Goal: Task Accomplishment & Management: Complete application form

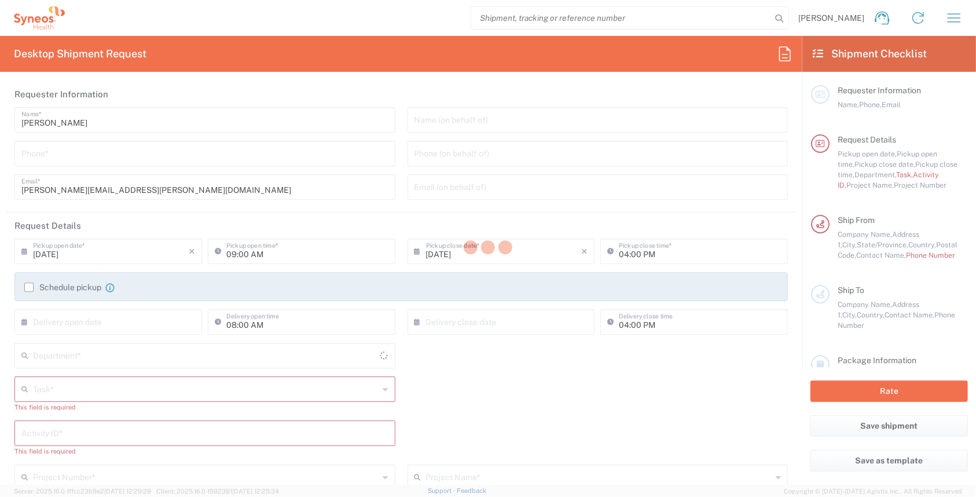
type input "[GEOGRAPHIC_DATA]"
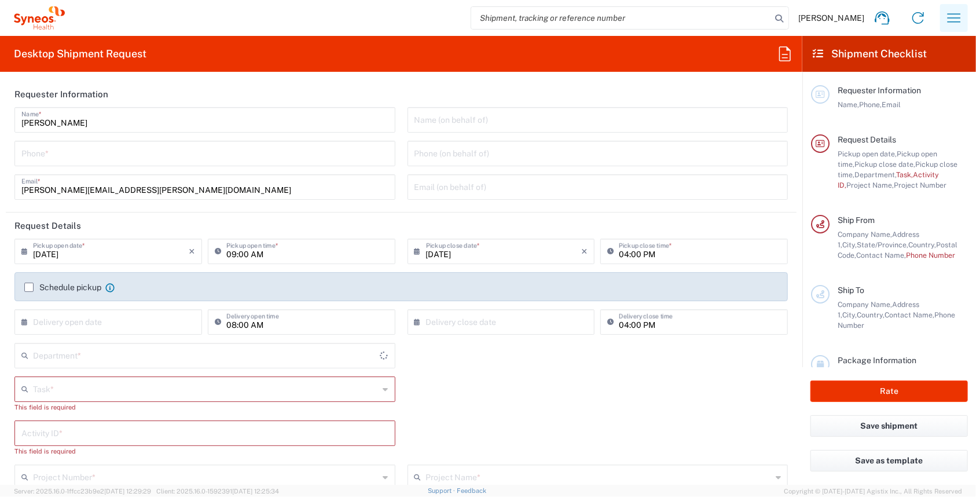
click at [962, 14] on icon "button" at bounding box center [954, 18] width 19 height 19
type input "INC Research Clin Svcs Mexico"
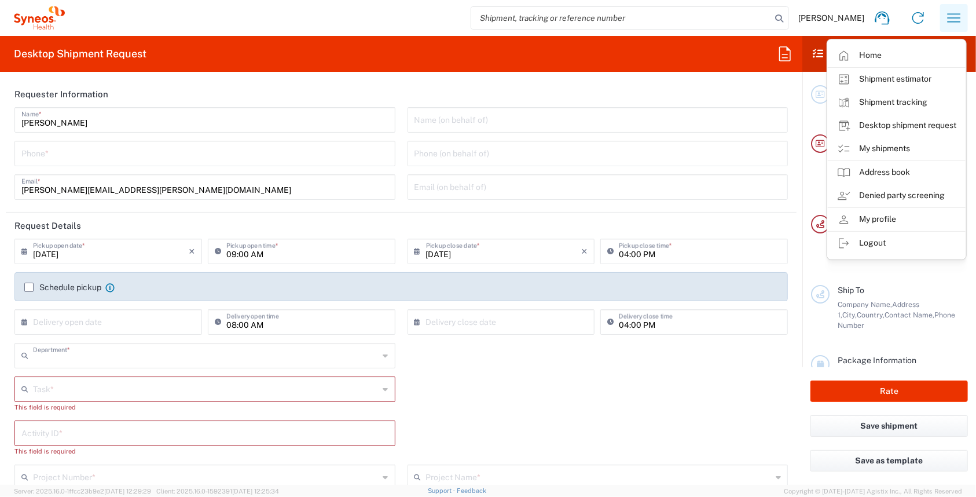
type input "4510"
click at [902, 154] on link "My shipments" at bounding box center [897, 148] width 138 height 23
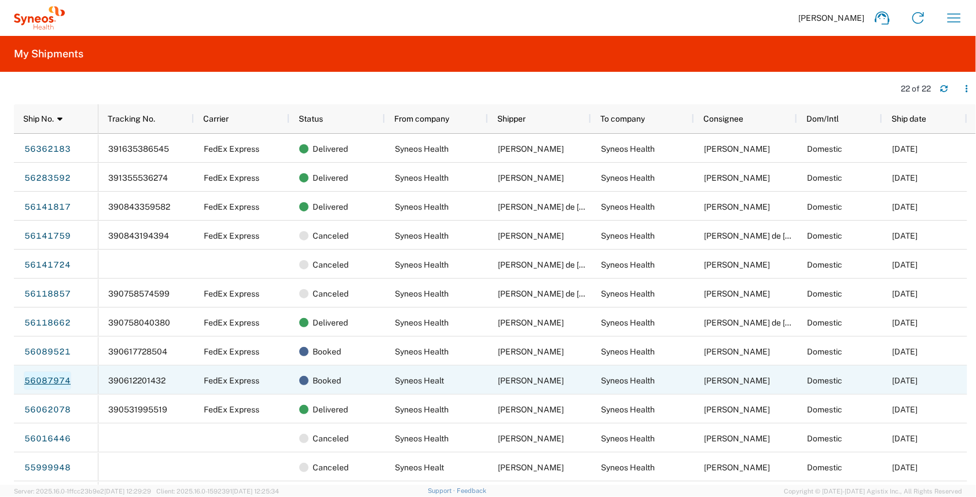
click at [58, 380] on link "56087974" at bounding box center [47, 380] width 47 height 19
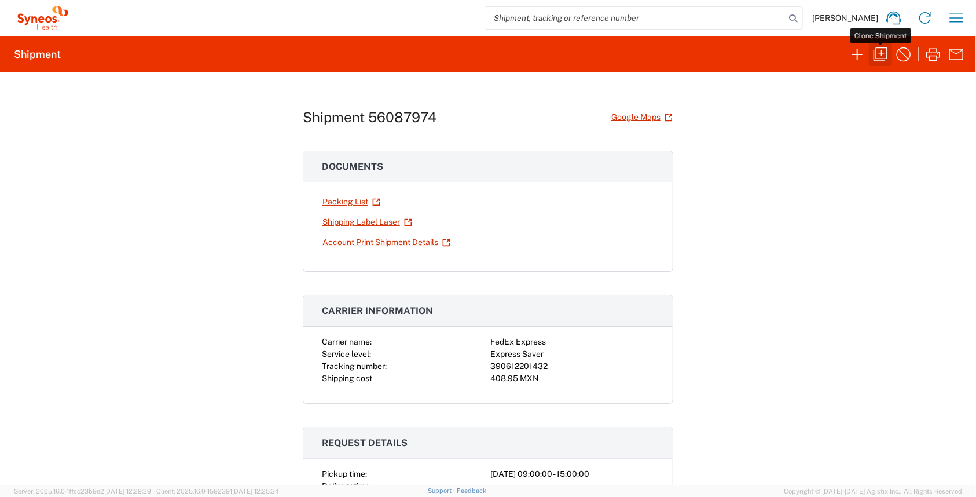
click at [881, 58] on icon "button" at bounding box center [881, 54] width 14 height 14
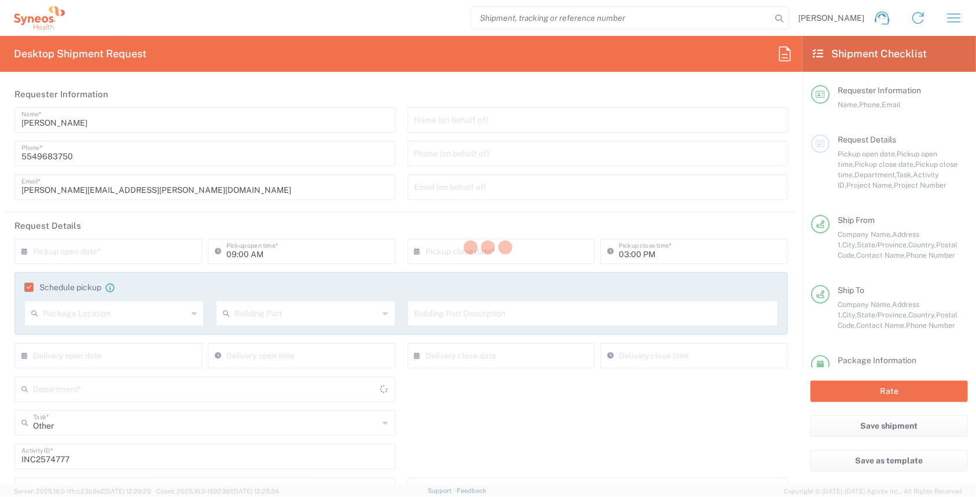
type input "4510"
type input "4510 DEPARTMENTAL EXPENSE"
type input "Quintana Roo"
type input "Large Box"
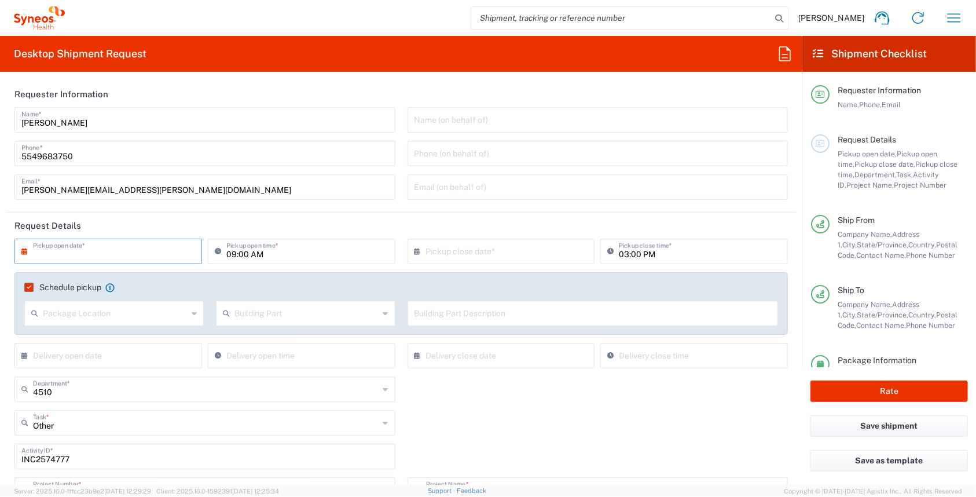
click at [65, 252] on input "text" at bounding box center [111, 250] width 156 height 20
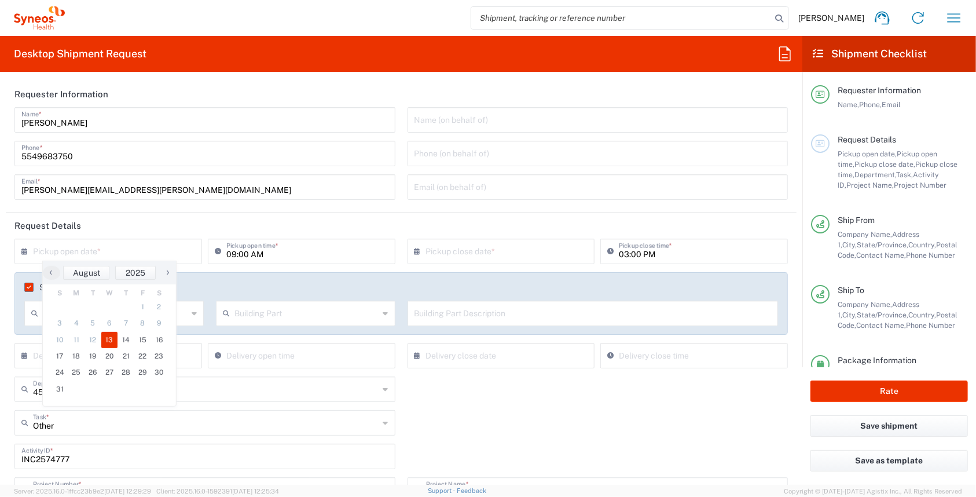
click at [113, 338] on span "13" at bounding box center [109, 340] width 17 height 16
type input "08/13/2025"
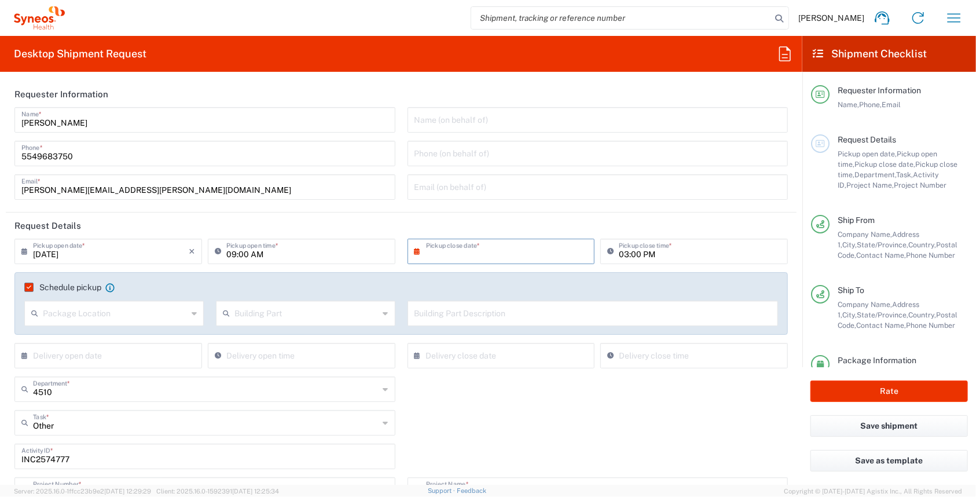
click at [449, 244] on input "text" at bounding box center [504, 250] width 156 height 20
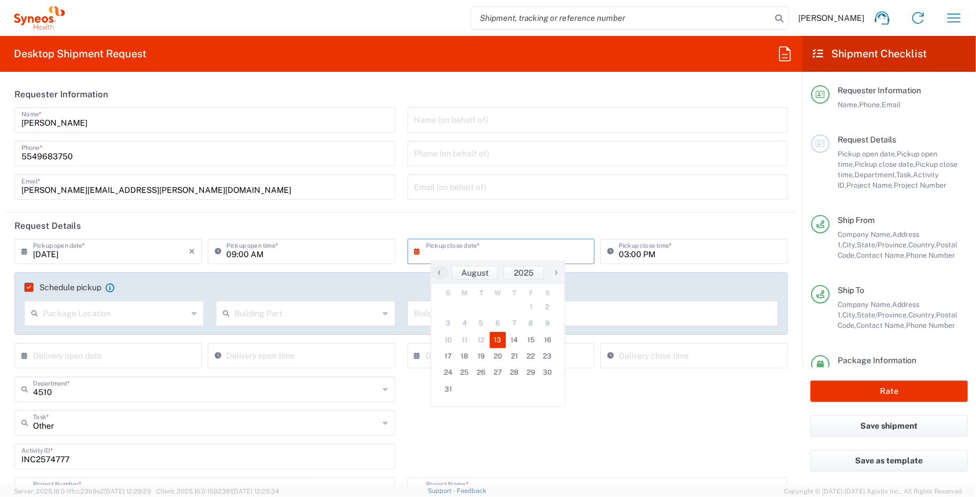
click at [498, 339] on span "13" at bounding box center [498, 340] width 17 height 16
type input "08/13/2025"
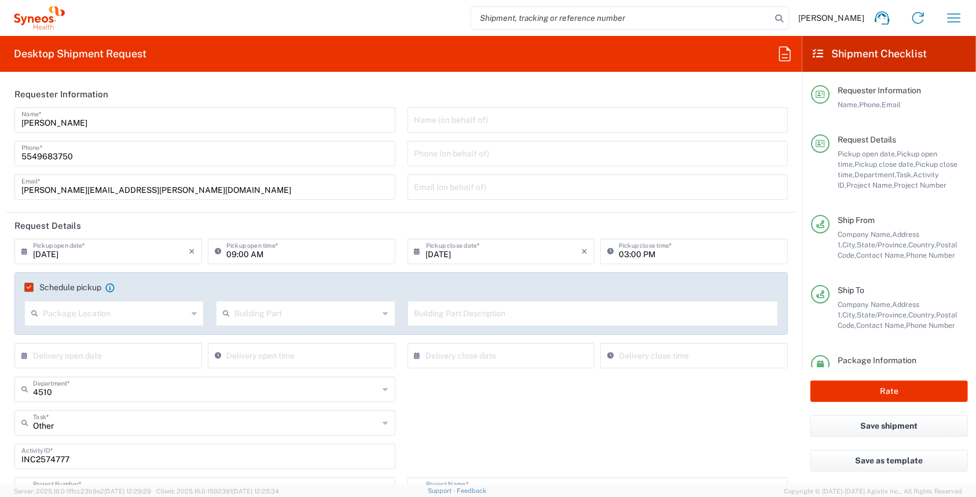
click at [30, 285] on label "Schedule pickup" at bounding box center [62, 286] width 77 height 9
click at [27, 287] on input "Schedule pickup" at bounding box center [27, 287] width 0 height 0
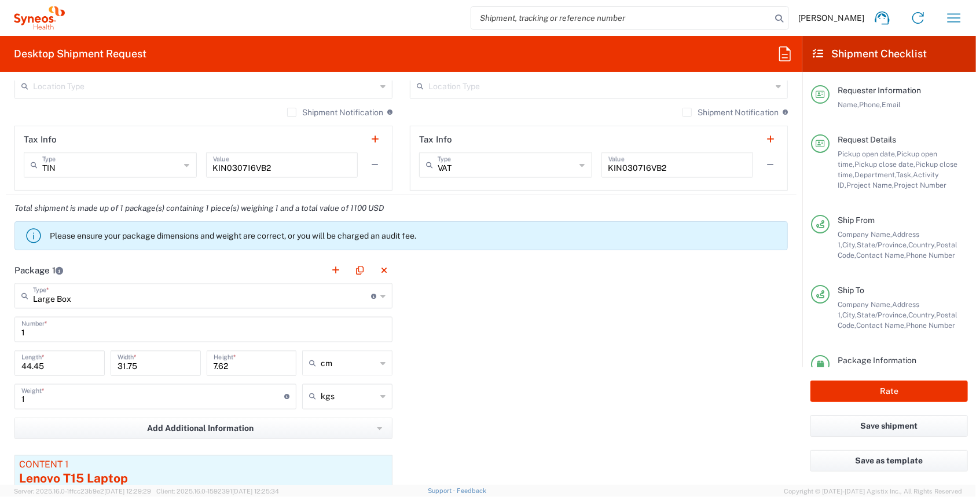
scroll to position [926, 0]
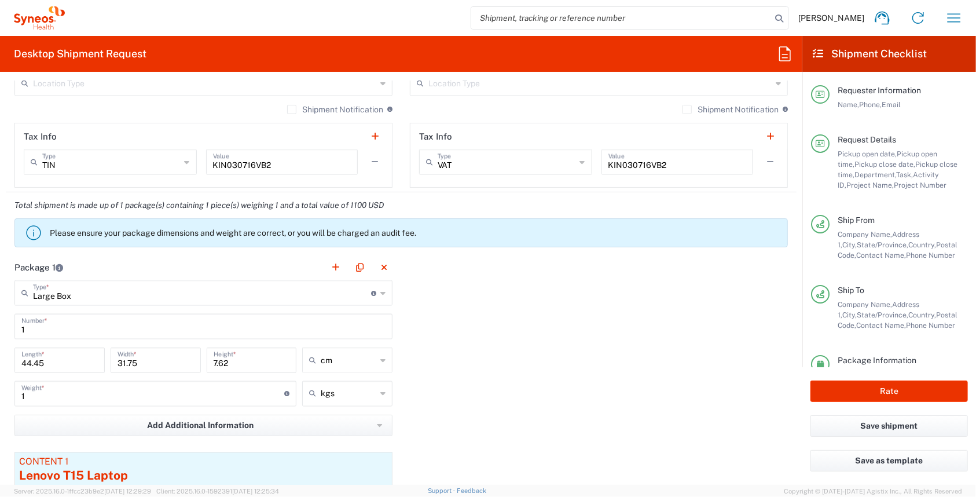
click at [48, 394] on input "1" at bounding box center [152, 393] width 263 height 20
type input "4"
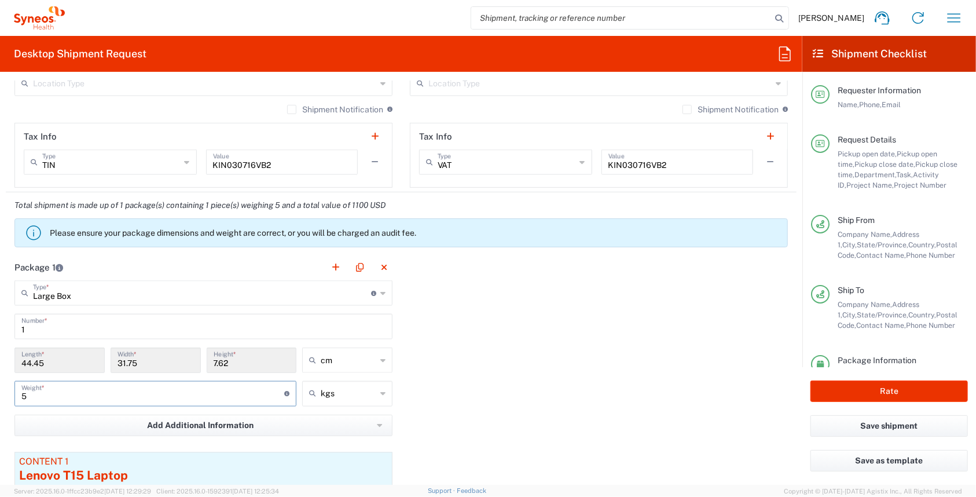
type input "5"
click at [443, 374] on div "Package 1 Large Box Type * Material used to package goods Large Box Envelope Me…" at bounding box center [401, 415] width 791 height 322
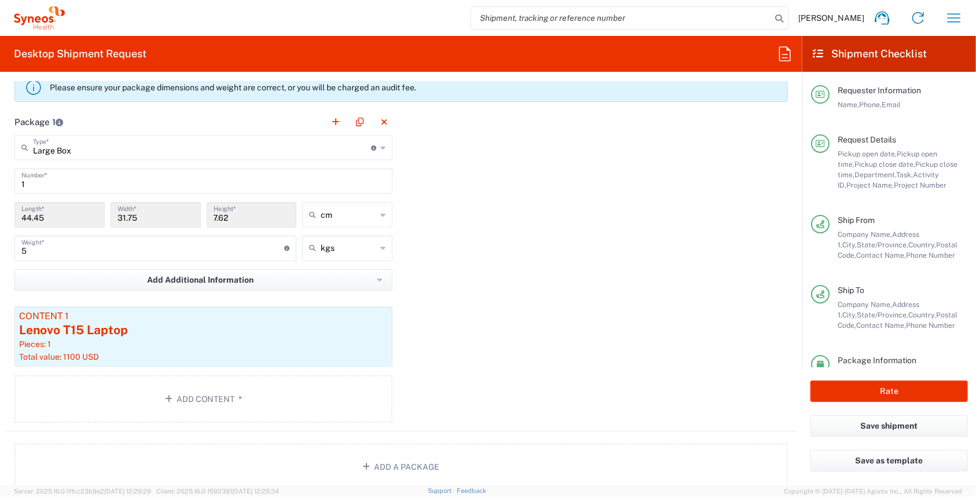
scroll to position [1065, 0]
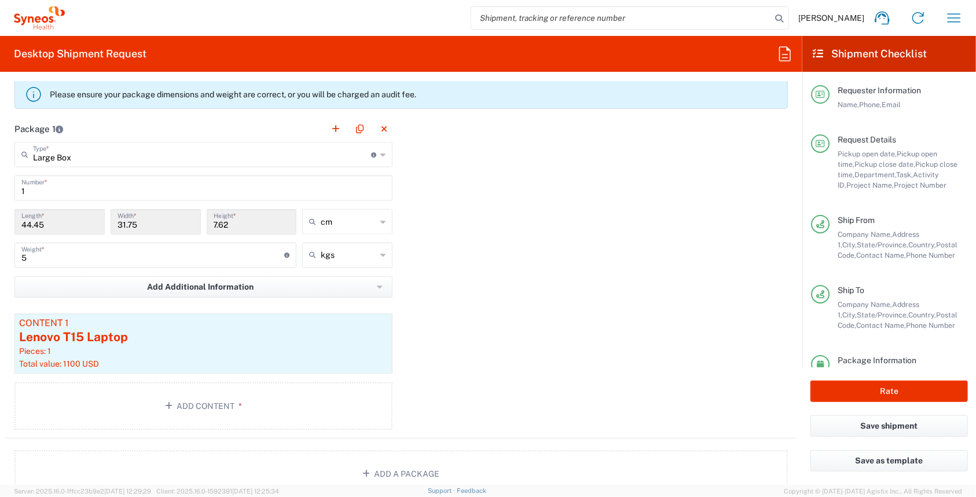
click at [56, 222] on input "44.45" at bounding box center [59, 221] width 76 height 20
click at [56, 221] on input "44.45" at bounding box center [59, 221] width 76 height 20
click at [364, 222] on input "text" at bounding box center [349, 221] width 56 height 19
click at [313, 248] on span "cm" at bounding box center [343, 245] width 87 height 18
click at [37, 226] on input "44.45" at bounding box center [59, 221] width 76 height 20
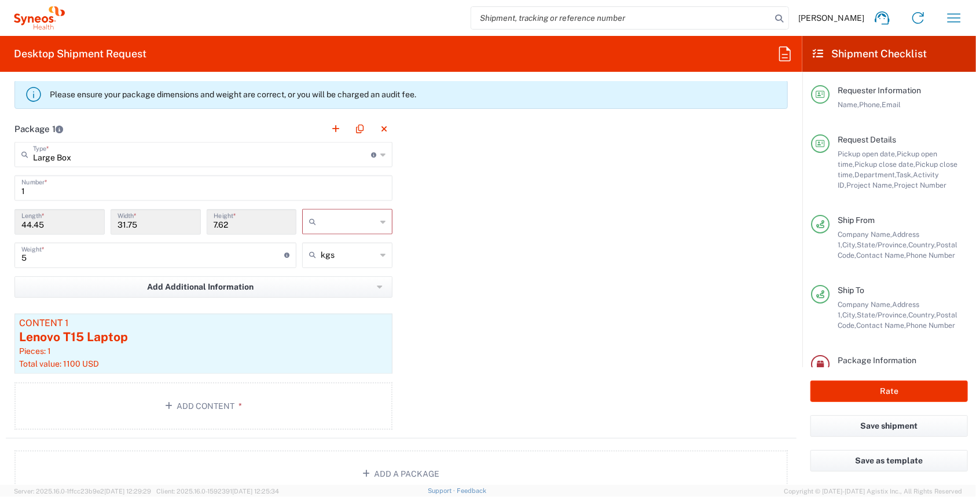
click at [39, 226] on input "44.45" at bounding box center [59, 221] width 76 height 20
click at [604, 359] on div "Package 1 Large Box Type * Material used to package goods Large Box Envelope Me…" at bounding box center [401, 277] width 791 height 322
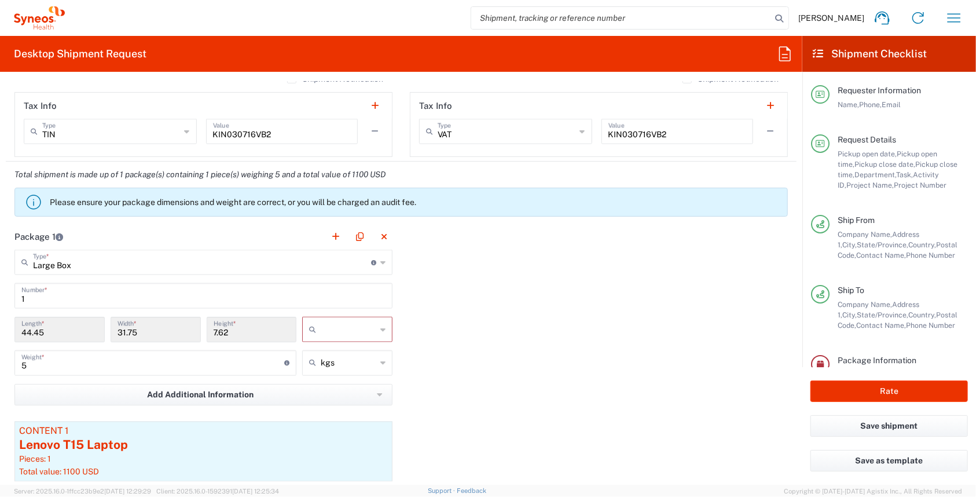
scroll to position [949, 0]
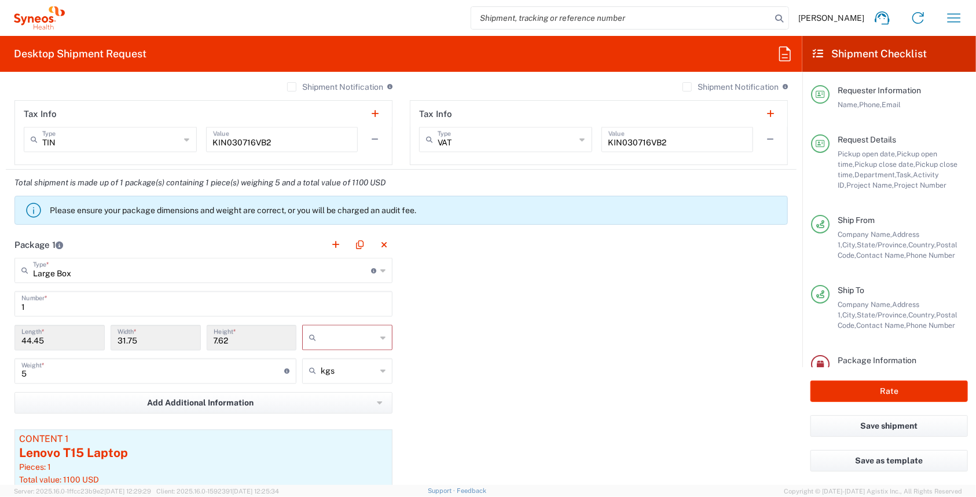
click at [382, 337] on div at bounding box center [347, 337] width 90 height 25
click at [337, 362] on span "cm" at bounding box center [343, 361] width 87 height 18
type input "cm"
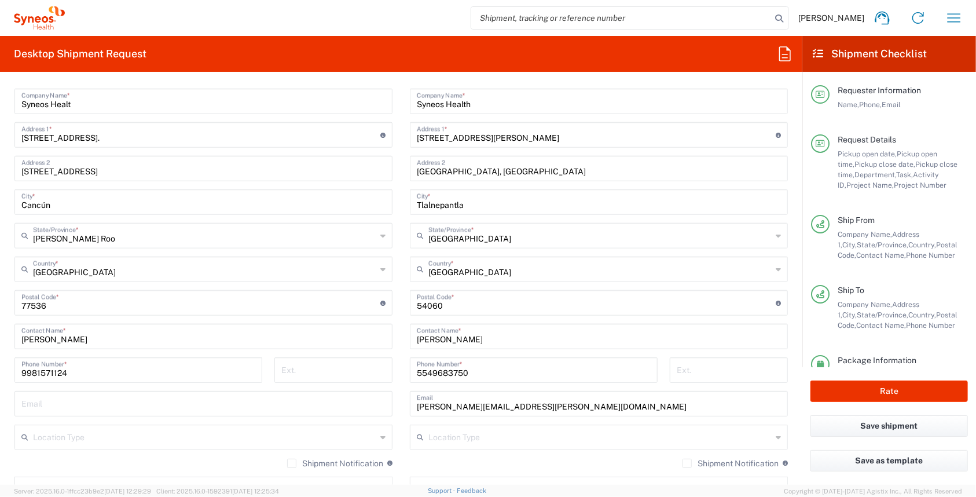
scroll to position [0, 0]
